Goal: Task Accomplishment & Management: Manage account settings

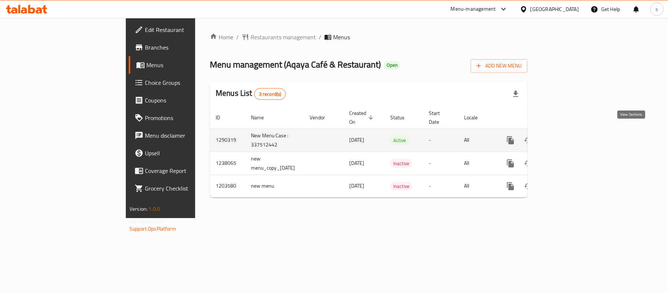
click at [567, 137] on icon "enhanced table" at bounding box center [563, 140] width 7 height 7
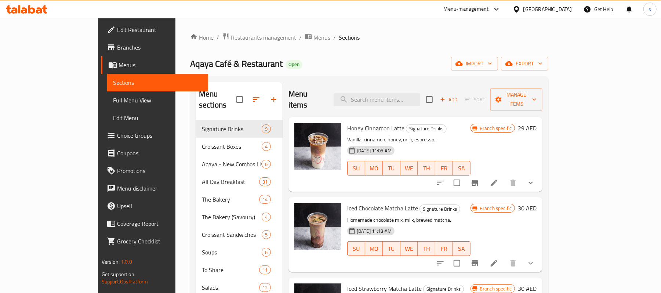
click at [117, 136] on span "Choice Groups" at bounding box center [160, 135] width 86 height 9
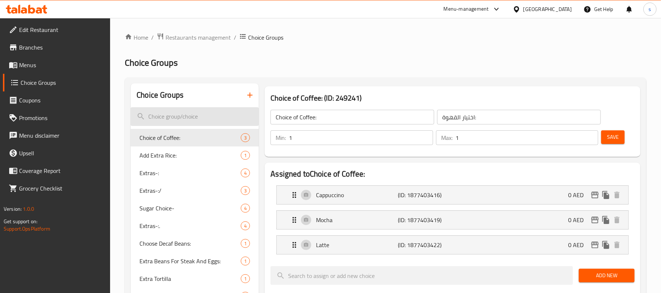
click at [180, 124] on input "search" at bounding box center [195, 116] width 128 height 19
paste input "Brownie"
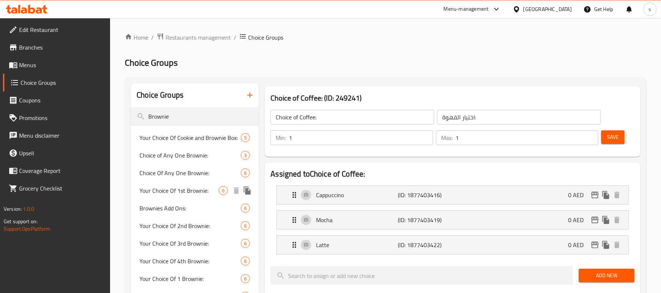
type input "Brownie"
click at [194, 195] on span "Your Choice Of 1st Brownie:" at bounding box center [178, 190] width 79 height 9
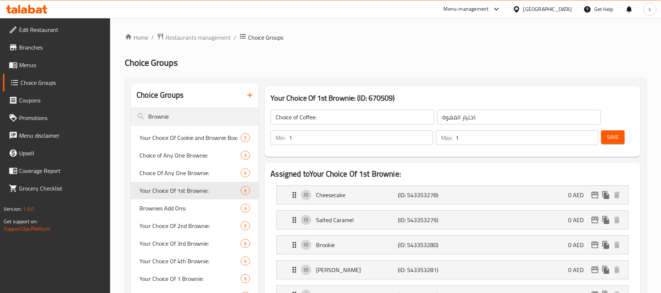
type input "Your Choice Of 1st Brownie:"
type input "اختيارك من البراوني الأولى:"
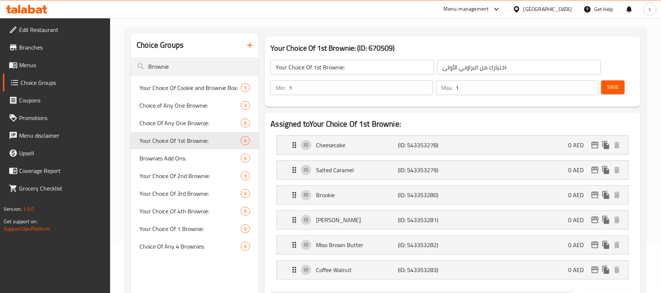
scroll to position [49, 0]
click at [355, 149] on p "Cheesecake" at bounding box center [357, 146] width 82 height 9
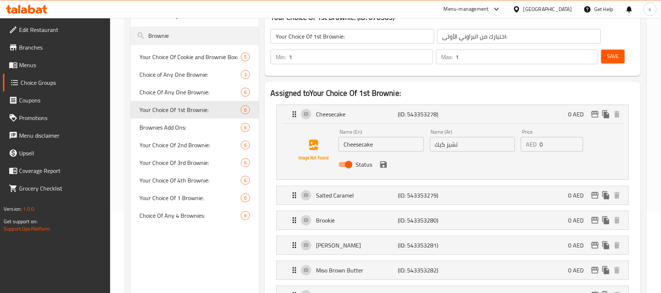
scroll to position [98, 0]
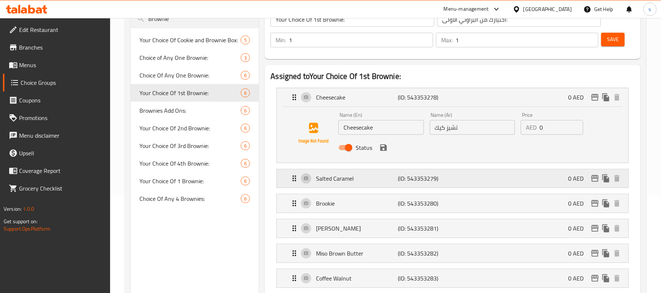
click at [367, 177] on p "Salted Caramel" at bounding box center [357, 178] width 82 height 9
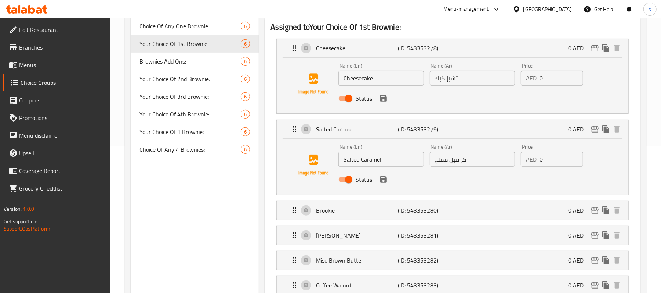
scroll to position [196, 0]
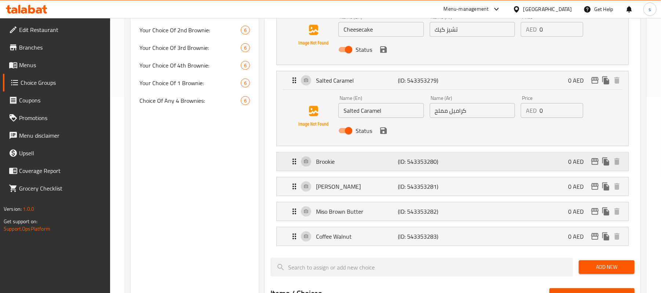
click at [361, 165] on p "Brookie" at bounding box center [357, 161] width 82 height 9
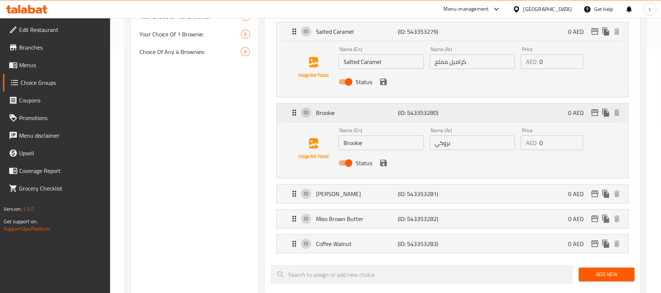
scroll to position [294, 0]
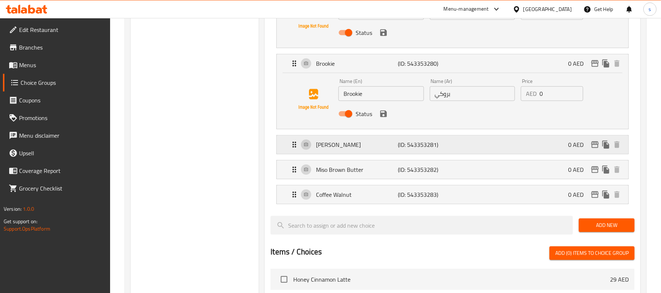
click at [366, 147] on p "Tahina Halwa" at bounding box center [357, 144] width 82 height 9
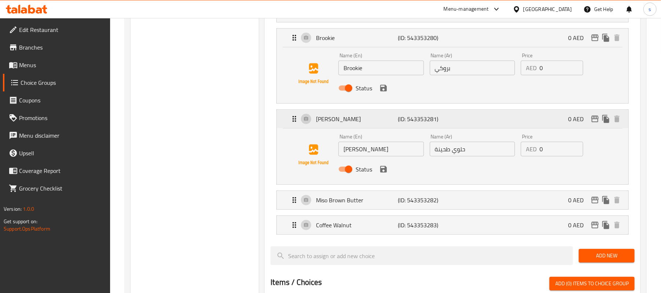
scroll to position [342, 0]
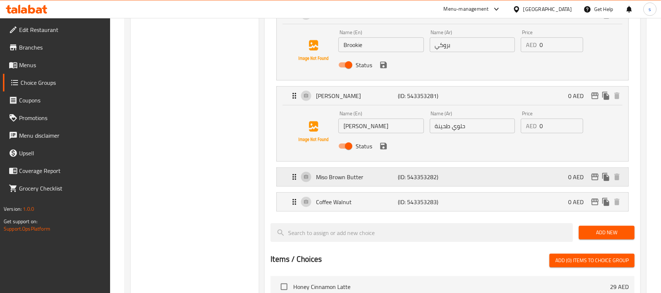
click at [362, 178] on p "Miso Brown Butter" at bounding box center [357, 177] width 82 height 9
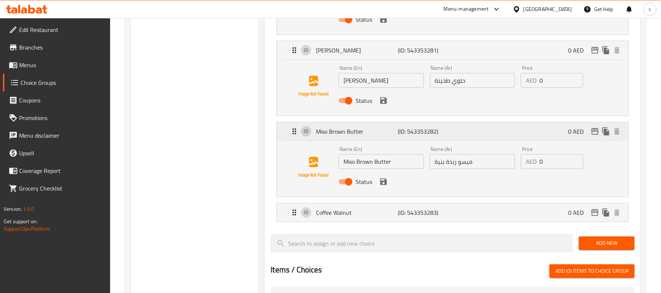
scroll to position [440, 0]
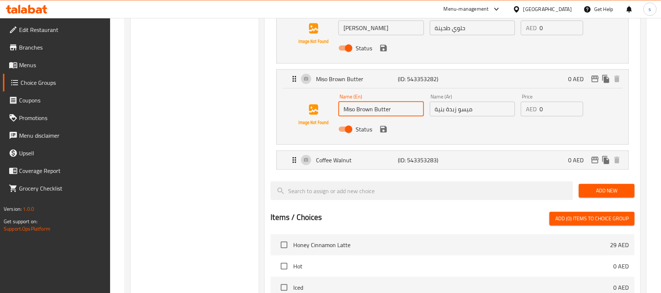
click at [379, 109] on input "Miso Brown Butter" at bounding box center [380, 109] width 85 height 15
click at [411, 154] on div "Coffee Walnut (ID: 543353283) 0 AED" at bounding box center [455, 160] width 330 height 18
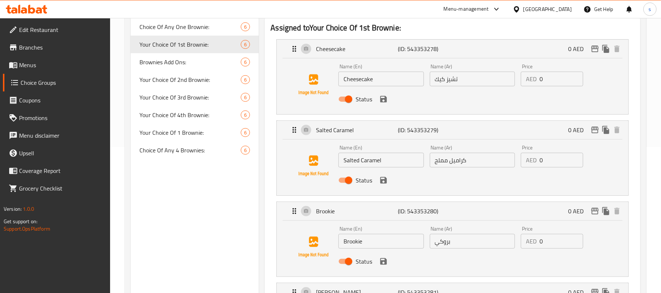
scroll to position [0, 0]
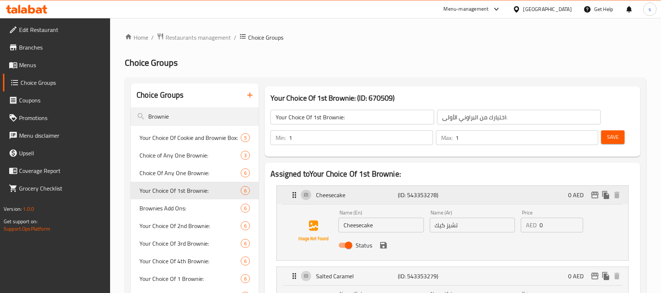
click at [295, 196] on icon "Expand" at bounding box center [294, 194] width 9 height 9
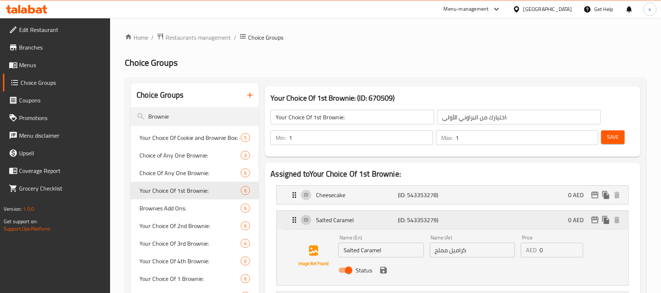
click at [294, 217] on icon "Expand" at bounding box center [294, 219] width 9 height 9
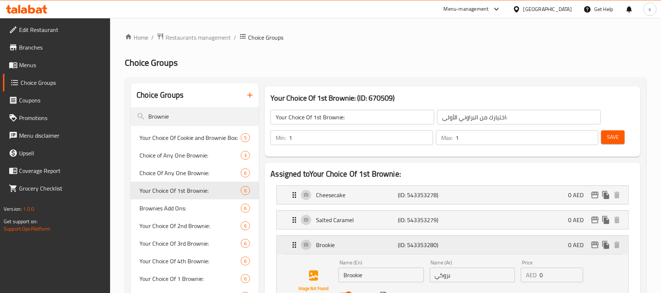
click at [290, 246] on icon "Expand" at bounding box center [294, 244] width 9 height 9
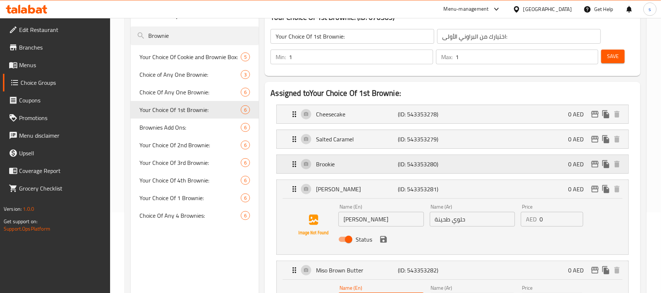
scroll to position [98, 0]
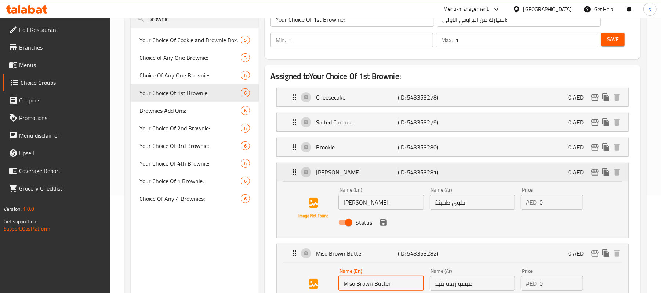
click at [294, 176] on icon "Expand" at bounding box center [294, 172] width 9 height 9
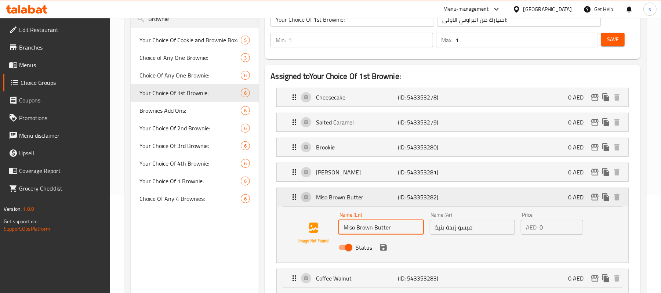
click at [294, 201] on icon "Expand" at bounding box center [294, 197] width 9 height 9
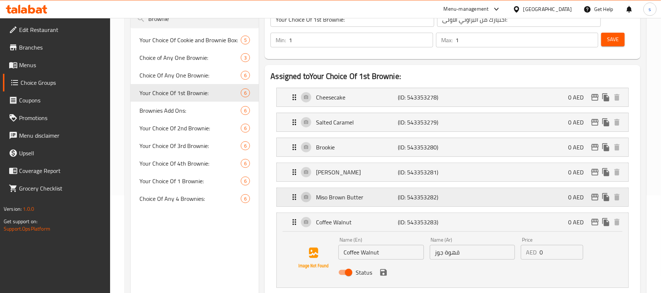
scroll to position [147, 0]
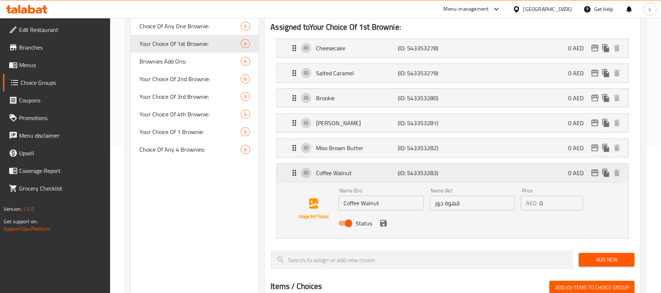
click at [295, 182] on div "Coffee Walnut (ID: 543353283) 0 AED" at bounding box center [455, 173] width 330 height 18
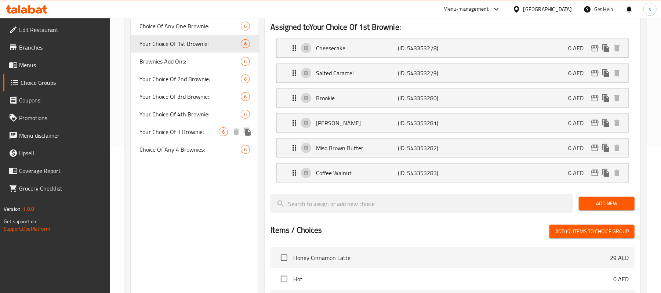
click at [191, 131] on span "Your Choice Of 1 Brownie:" at bounding box center [178, 131] width 79 height 9
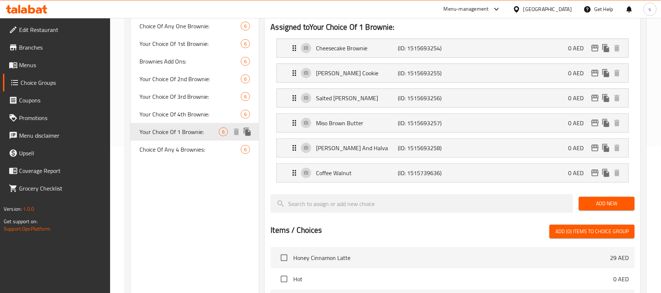
type input "Your Choice Of 1 Brownie:"
type input "اختيارك من 1 براوني:"
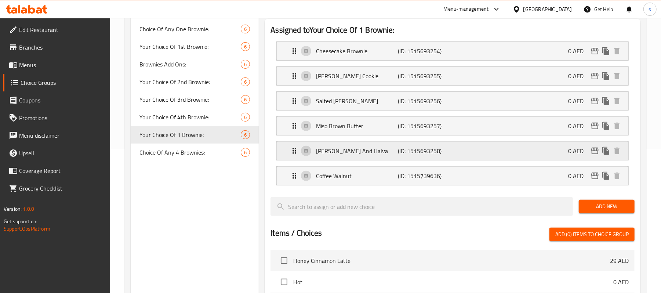
scroll to position [98, 0]
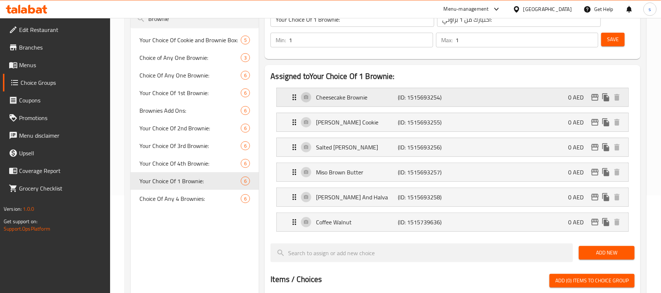
click at [354, 101] on p "Cheesecake Brownie" at bounding box center [357, 97] width 82 height 9
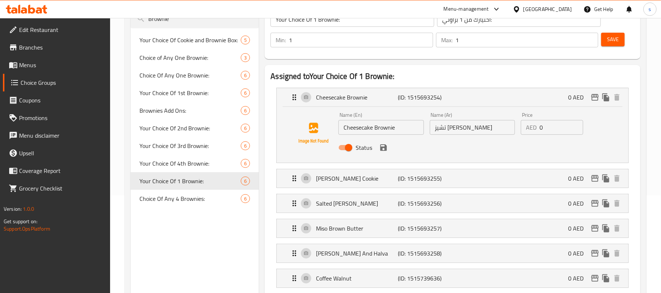
scroll to position [147, 0]
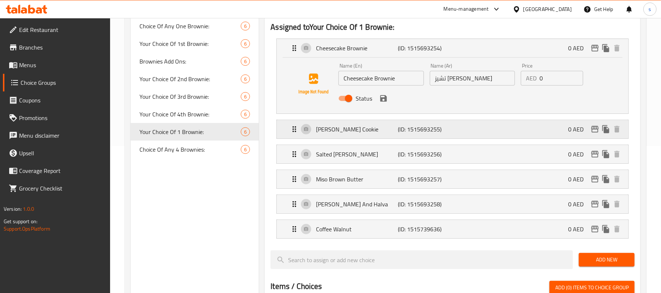
click at [361, 130] on p "[PERSON_NAME] Cookie" at bounding box center [357, 129] width 82 height 9
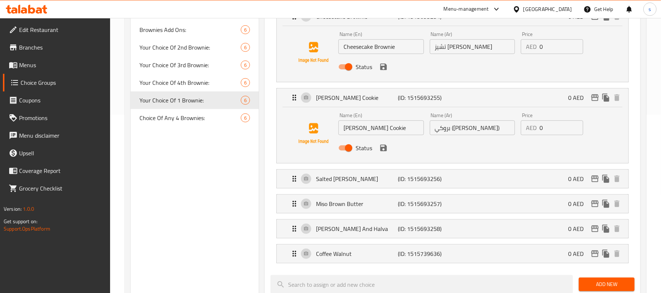
scroll to position [196, 0]
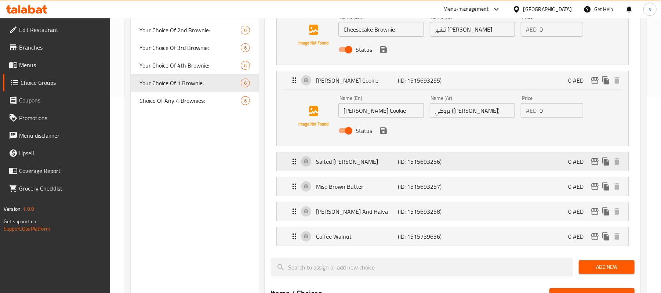
click at [366, 166] on p "Salted [PERSON_NAME]" at bounding box center [357, 161] width 82 height 9
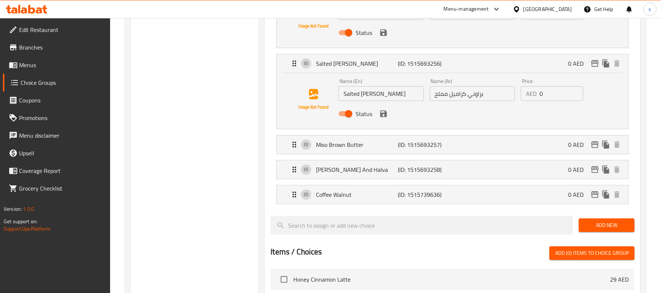
scroll to position [342, 0]
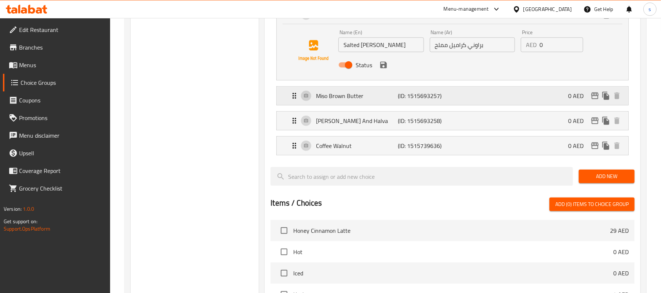
click at [347, 99] on p "Miso Brown Butter" at bounding box center [357, 95] width 82 height 9
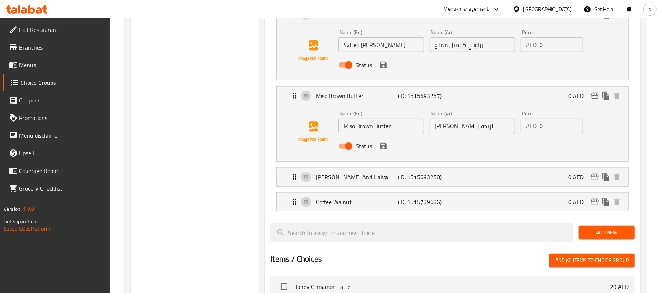
scroll to position [391, 0]
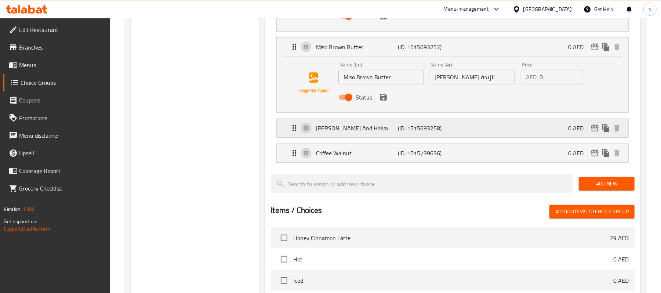
click at [369, 128] on p "[PERSON_NAME] And Halva" at bounding box center [357, 128] width 82 height 9
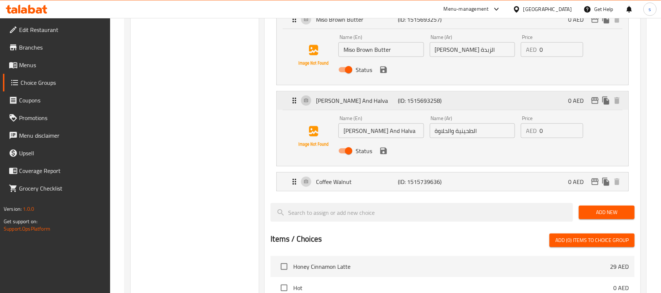
scroll to position [440, 0]
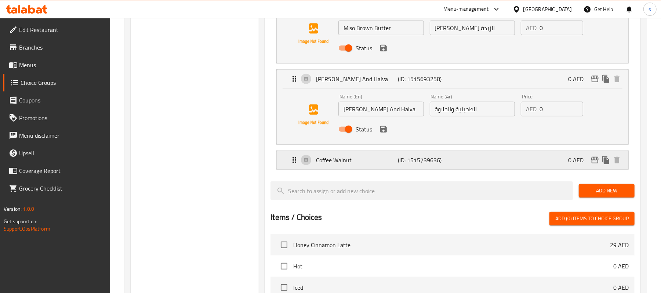
click at [355, 164] on p "Coffee Walnut" at bounding box center [357, 160] width 82 height 9
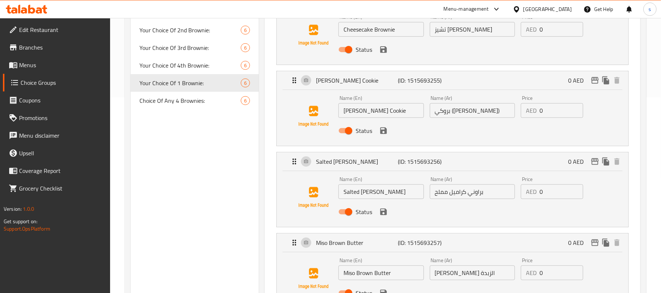
scroll to position [0, 0]
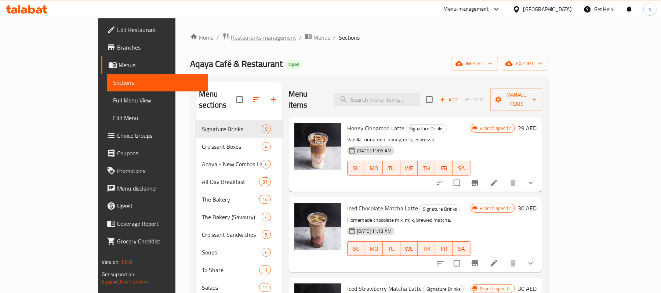
click at [231, 37] on span "Restaurants management" at bounding box center [263, 37] width 65 height 9
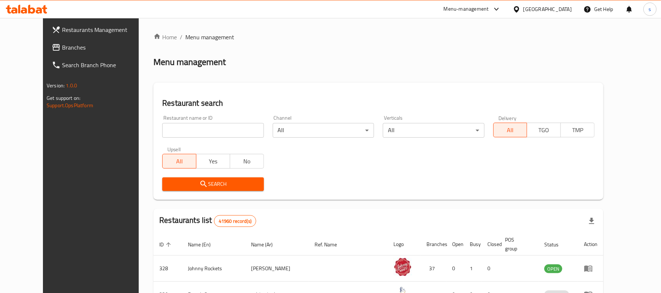
click at [197, 130] on input "search" at bounding box center [212, 130] width 101 height 15
paste input "660350"
type input "660350"
click at [217, 188] on span "Search" at bounding box center [213, 183] width 90 height 9
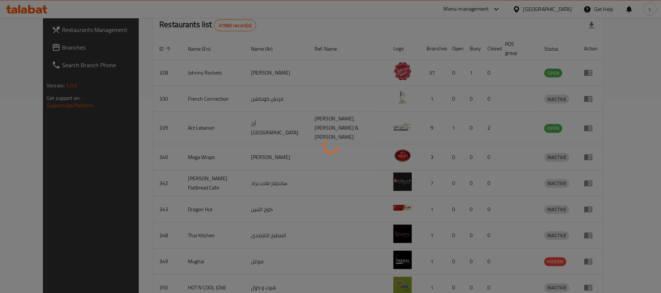
scroll to position [21, 0]
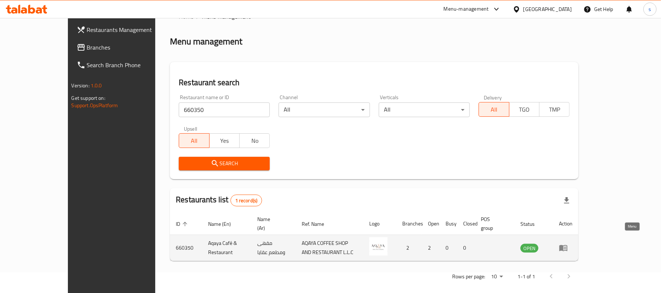
click at [567, 245] on icon "enhanced table" at bounding box center [563, 248] width 8 height 6
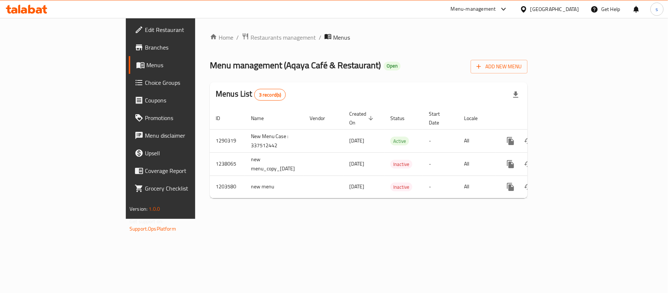
click at [145, 83] on span "Choice Groups" at bounding box center [188, 82] width 87 height 9
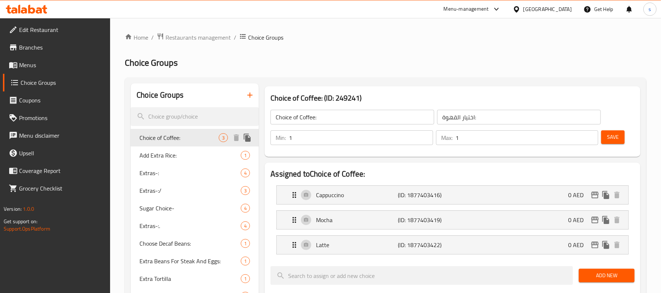
click at [184, 141] on span "Choice of Coffee:" at bounding box center [178, 137] width 79 height 9
click at [159, 112] on input "search" at bounding box center [195, 116] width 128 height 19
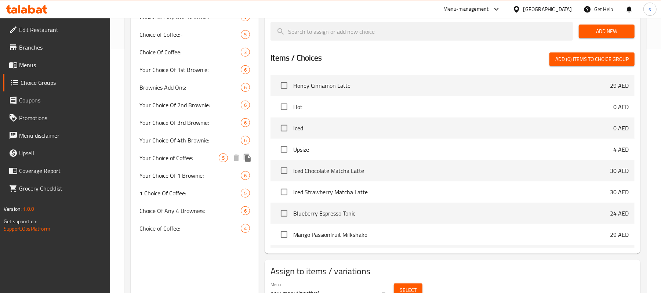
scroll to position [244, 0]
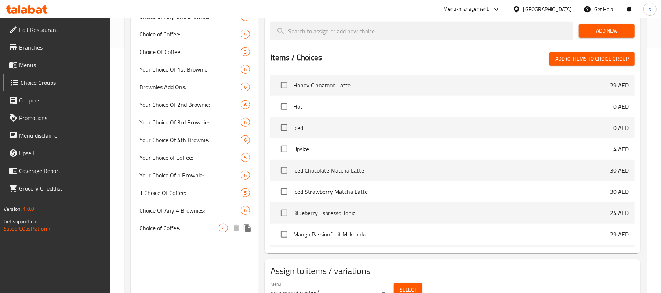
type input "coffee"
click at [196, 227] on span "Choice of Coffee:" at bounding box center [178, 228] width 79 height 9
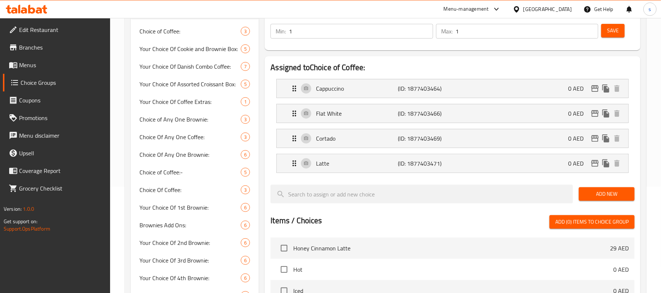
scroll to position [98, 0]
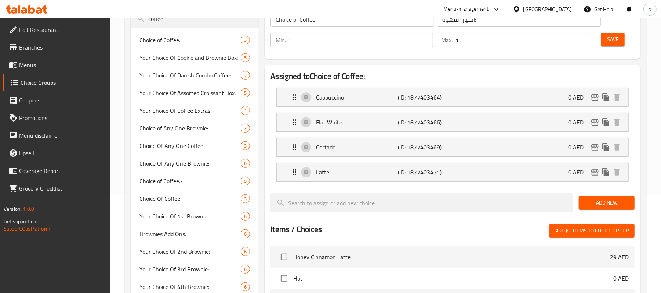
click at [440, 108] on li "Cappuccino (ID: 1877403464) 0 AED Name (En) Cappuccino Name (En) Name (Ar) كابت…" at bounding box center [452, 97] width 364 height 25
click at [445, 99] on p "(ID: 1877403464)" at bounding box center [425, 97] width 55 height 9
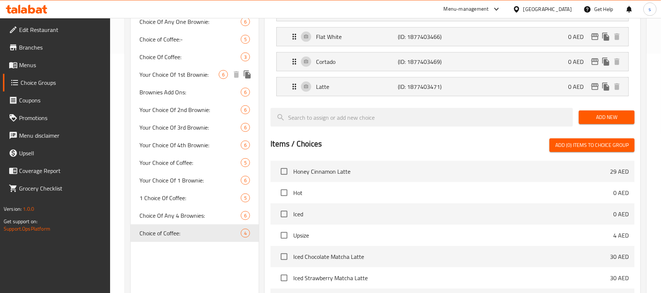
scroll to position [244, 0]
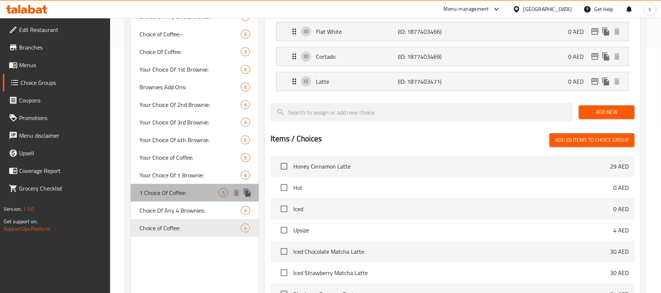
click at [162, 199] on div "1 Choice Of Coffee: 5" at bounding box center [195, 193] width 128 height 18
type input "1 Choice Of Coffee:"
type input "اختيار 1 من القهوة:"
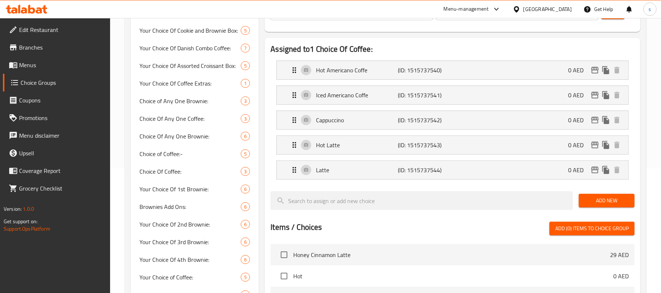
scroll to position [98, 0]
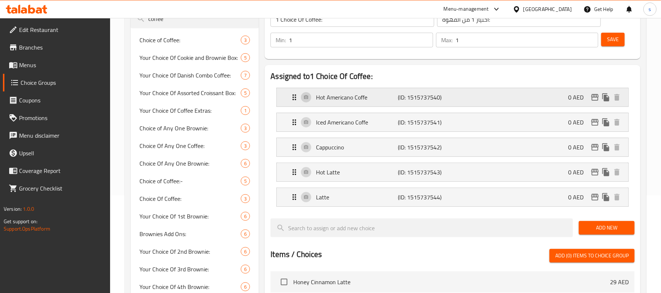
click at [345, 99] on p "Hot Americano Coffe" at bounding box center [357, 97] width 82 height 9
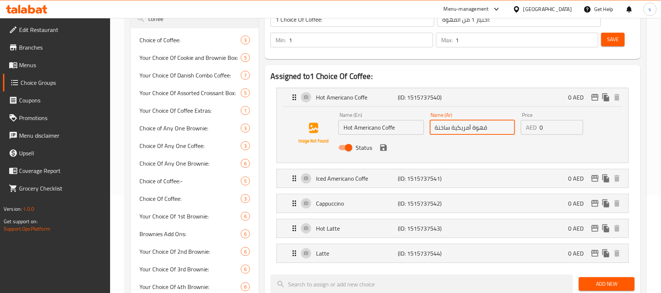
click at [448, 134] on input "قهوة أمريكية ساخنة" at bounding box center [472, 127] width 85 height 15
click at [408, 178] on p "(ID: 1515737541)" at bounding box center [425, 178] width 55 height 9
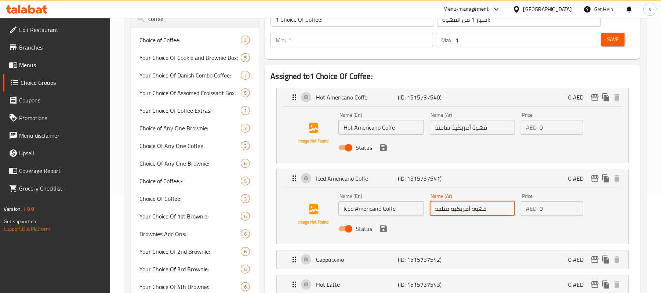
click at [440, 215] on input "قهوة أمريكية مثلجة" at bounding box center [472, 208] width 85 height 15
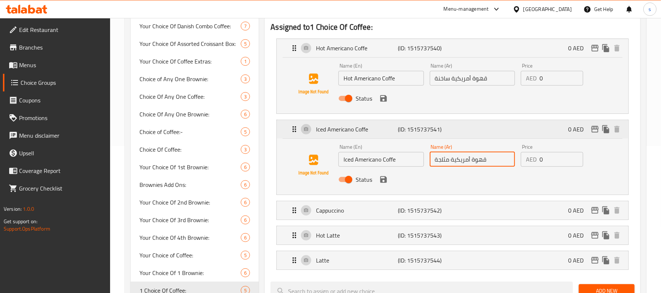
click at [293, 124] on div "Iced Americano Coffe (ID: 1515737541) 0 AED" at bounding box center [455, 129] width 330 height 18
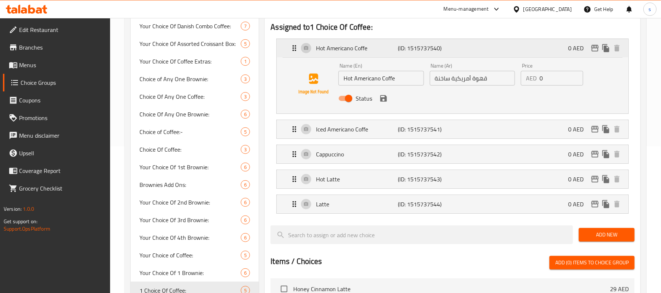
click at [294, 53] on div "Hot Americano Coffe (ID: 1515737540) 0 AED" at bounding box center [455, 48] width 330 height 18
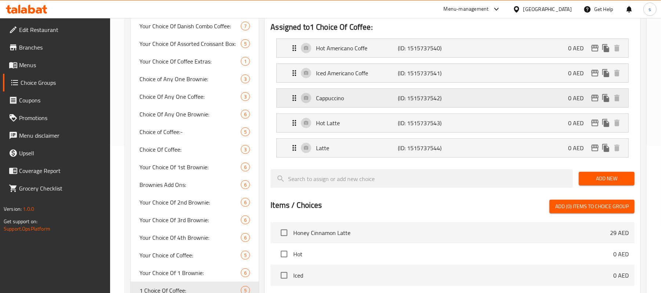
click at [315, 96] on div "Cappuccino (ID: 1515737542) 0 AED" at bounding box center [455, 98] width 330 height 18
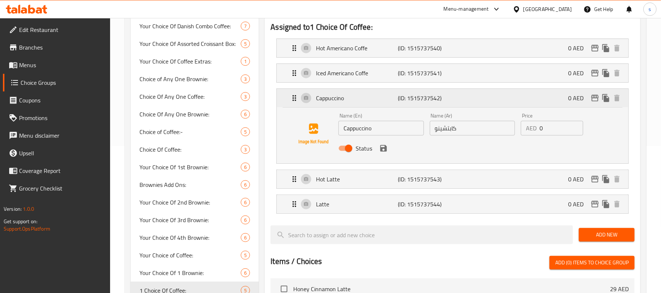
click at [293, 100] on icon "Expand" at bounding box center [294, 98] width 9 height 9
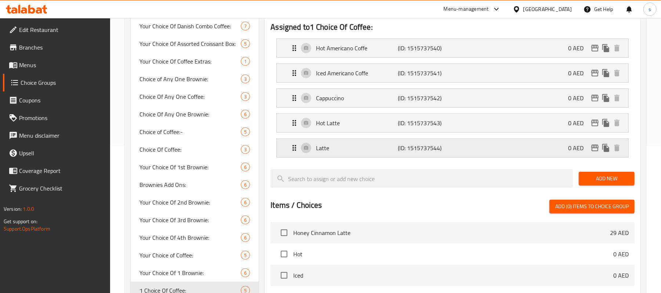
click at [402, 152] on p "(ID: 1515737544)" at bounding box center [425, 148] width 55 height 9
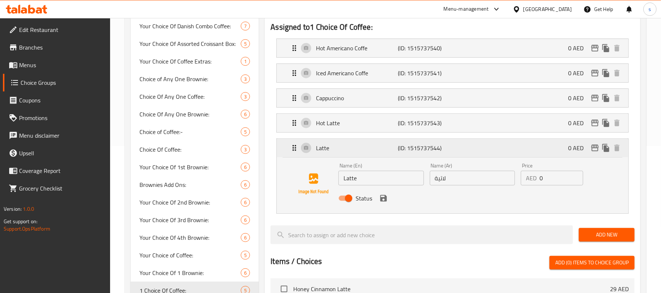
click at [401, 149] on p "(ID: 1515737544)" at bounding box center [425, 148] width 55 height 9
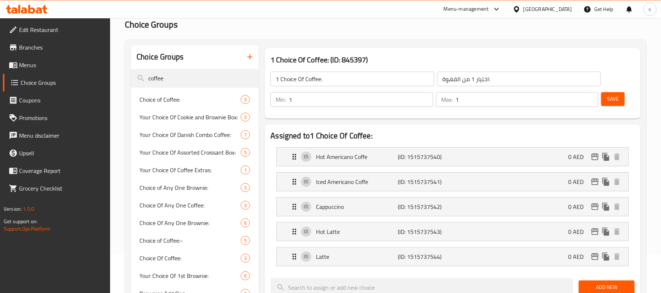
scroll to position [49, 0]
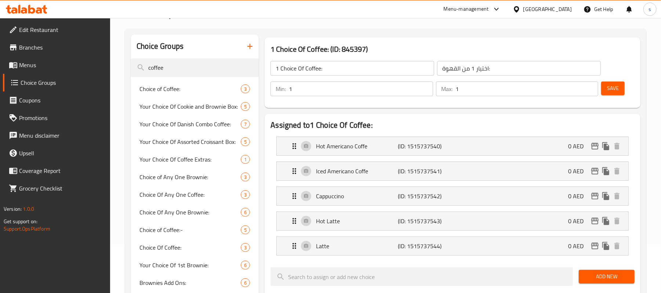
click at [40, 46] on span "Branches" at bounding box center [62, 47] width 86 height 9
